Goal: Task Accomplishment & Management: Use online tool/utility

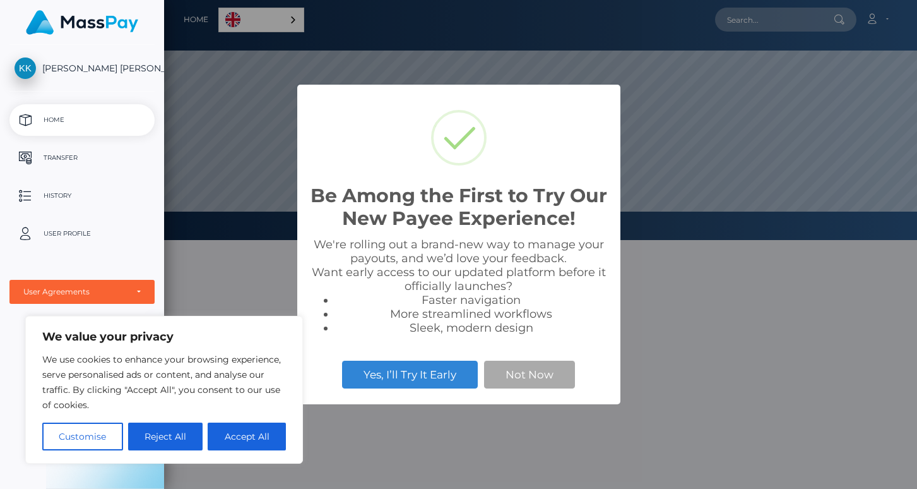
scroll to position [240, 753]
click at [246, 434] on button "Accept All" at bounding box center [247, 436] width 78 height 28
checkbox input "true"
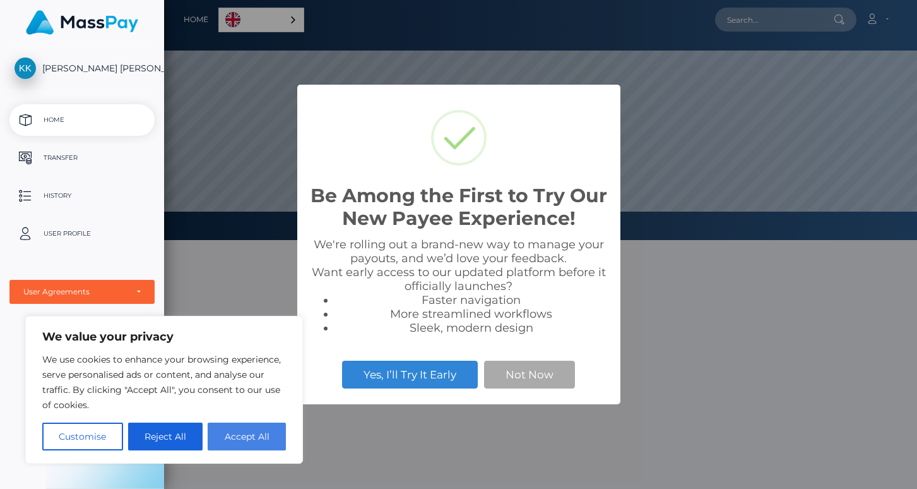
checkbox input "true"
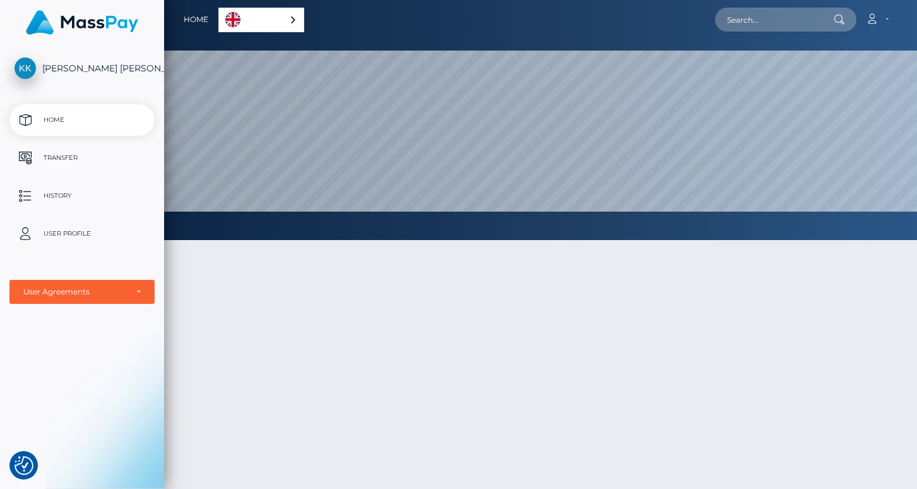
click at [102, 154] on p "Transfer" at bounding box center [82, 157] width 135 height 19
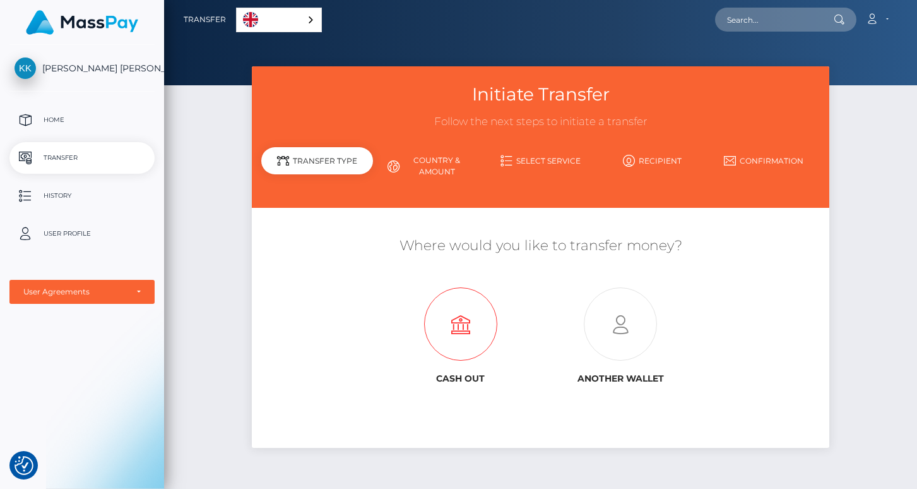
click at [478, 324] on icon at bounding box center [461, 324] width 160 height 73
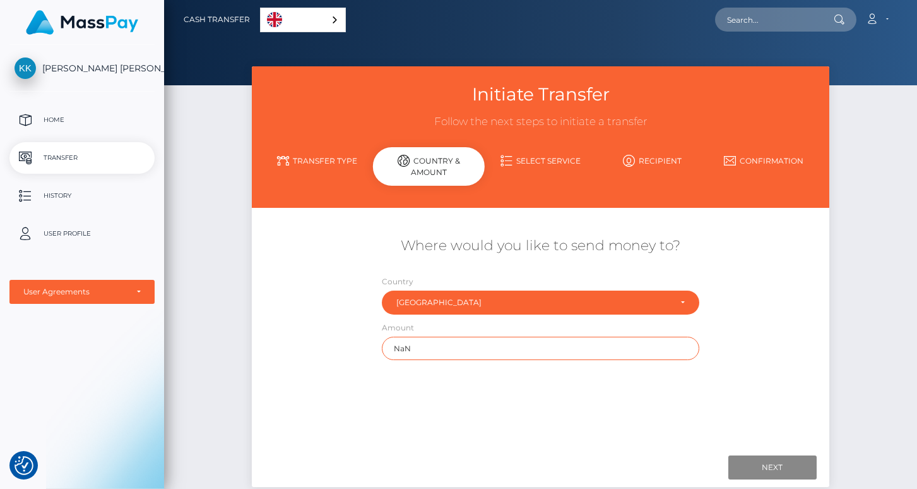
click at [583, 345] on input "NaN" at bounding box center [540, 347] width 317 height 23
click at [785, 350] on div "Where would you like to send money to? Country Abkhazia Afghanistan Albania Alg…" at bounding box center [540, 298] width 577 height 136
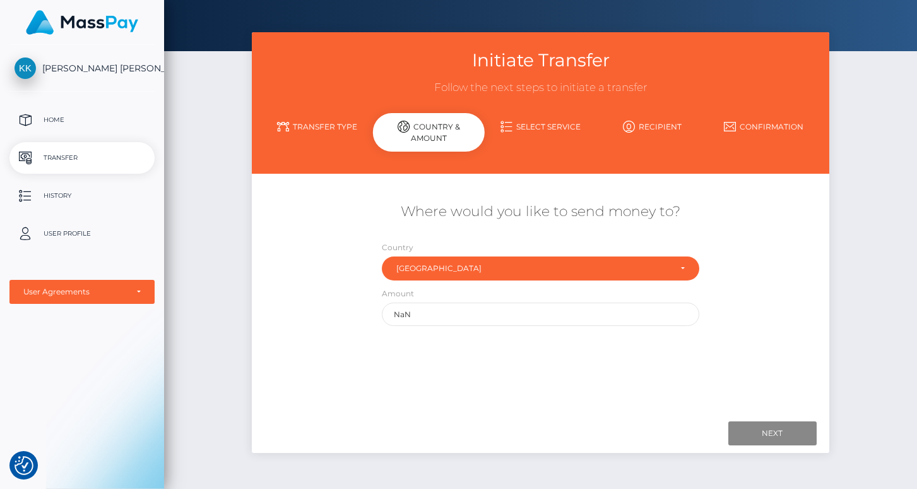
scroll to position [35, 0]
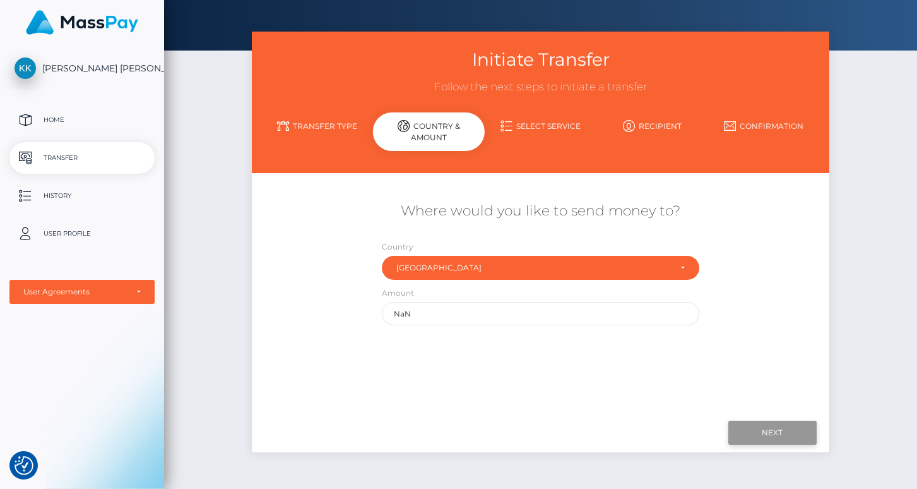
click at [783, 434] on input "Next" at bounding box center [772, 432] width 88 height 24
click at [546, 121] on link "Select Service" at bounding box center [541, 126] width 112 height 22
click at [434, 312] on input "NaN" at bounding box center [540, 313] width 317 height 23
click at [421, 292] on div "Amount NaN" at bounding box center [540, 305] width 317 height 39
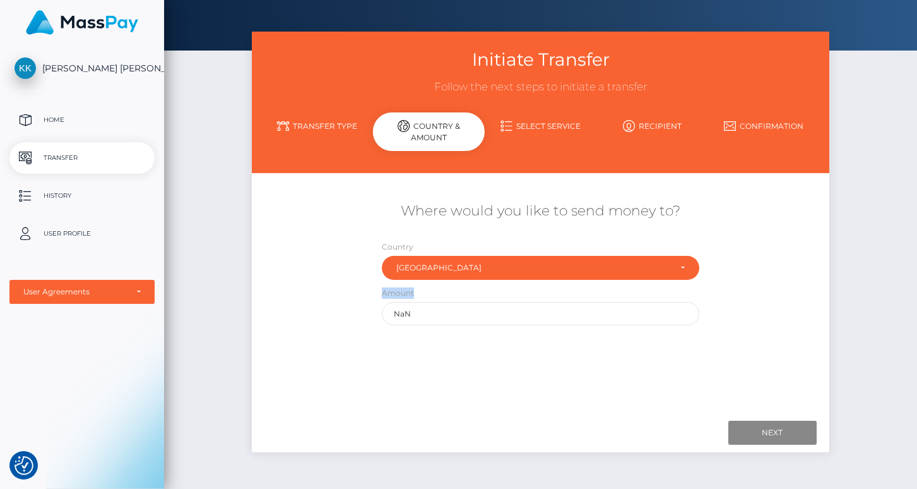
drag, startPoint x: 415, startPoint y: 292, endPoint x: 365, endPoint y: 291, distance: 49.9
click at [365, 291] on div "Where would you like to send money to? Country Abkhazia Afghanistan Albania Alg…" at bounding box center [540, 263] width 577 height 136
copy label "Amount"
click at [424, 311] on input "NaN" at bounding box center [540, 313] width 317 height 23
type input "N"
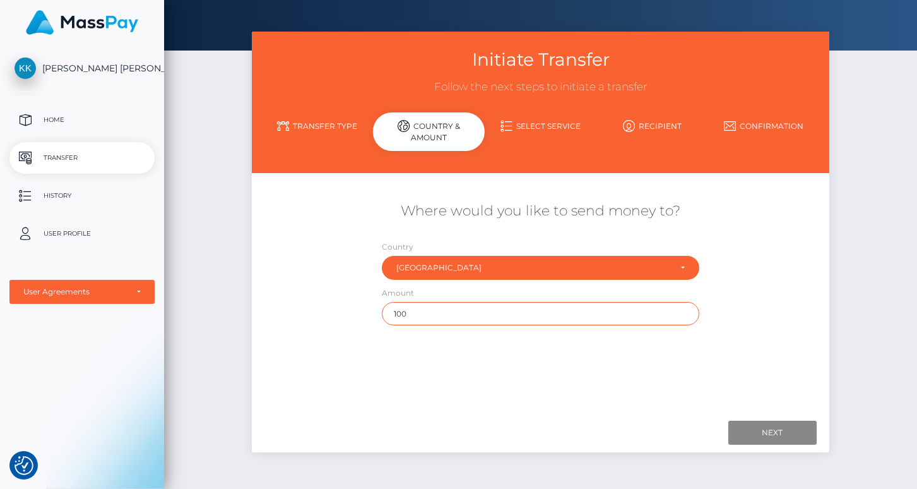
type input "100"
click at [680, 389] on div "Where would you like to send money to? Country Abkhazia Afghanistan Albania Alg…" at bounding box center [540, 294] width 558 height 224
click at [631, 311] on input "100" at bounding box center [540, 313] width 317 height 23
type input "10"
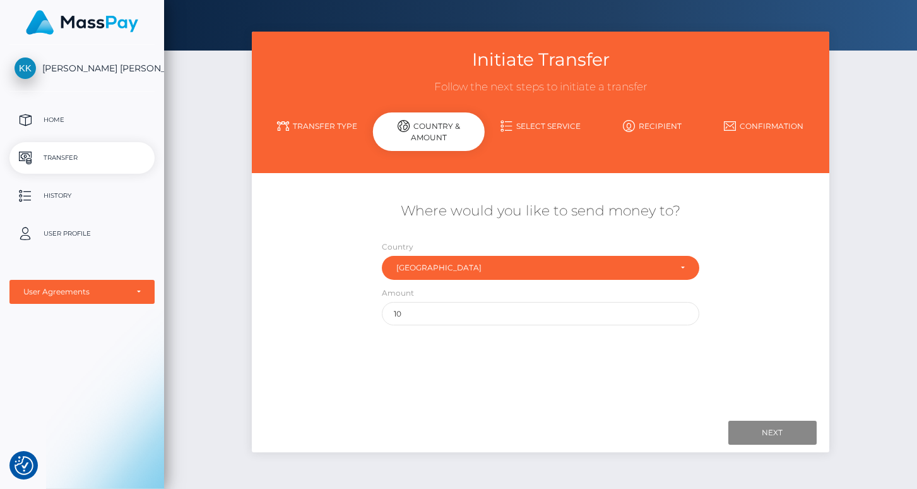
click at [509, 400] on div "Where would you like to send money to? Country Abkhazia Afghanistan Albania Alg…" at bounding box center [540, 294] width 558 height 224
click at [73, 112] on p "Home" at bounding box center [82, 119] width 135 height 19
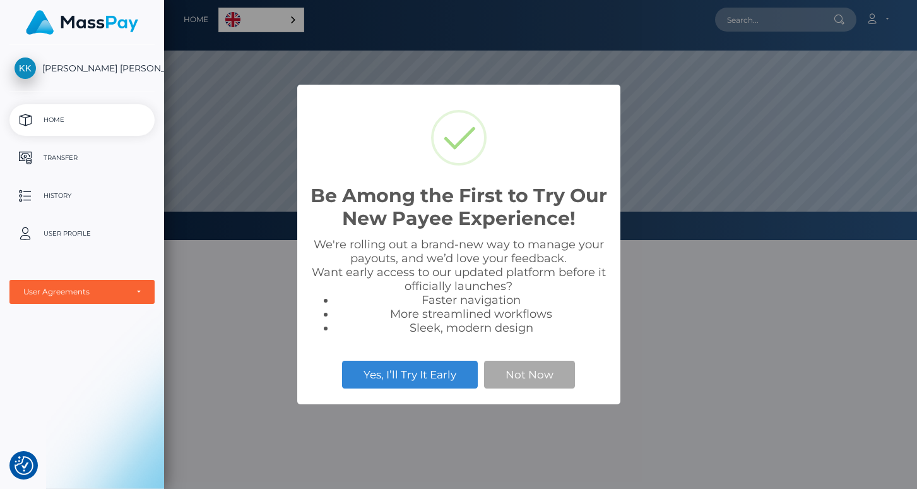
scroll to position [240, 753]
